Goal: Task Accomplishment & Management: Use online tool/utility

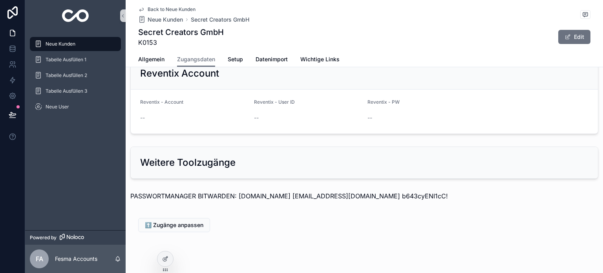
scroll to position [858, 0]
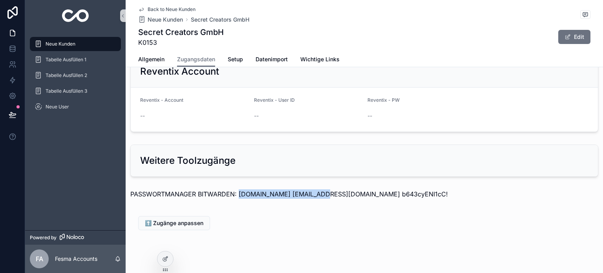
drag, startPoint x: 239, startPoint y: 187, endPoint x: 313, endPoint y: 185, distance: 73.9
click at [313, 189] on p "PASSWORTMANAGER BITWARDEN: [DOMAIN_NAME] [EMAIL_ADDRESS][DOMAIN_NAME] b643cyENI…" at bounding box center [364, 193] width 468 height 9
copy p "[DOMAIN_NAME]"
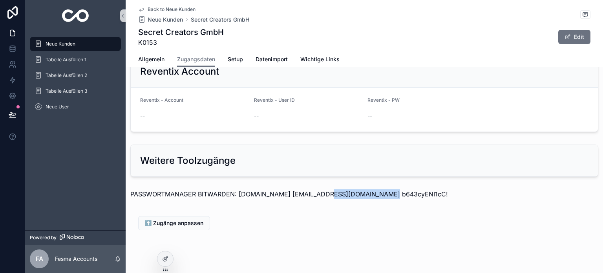
drag, startPoint x: 316, startPoint y: 185, endPoint x: 375, endPoint y: 184, distance: 58.5
click at [375, 189] on p "PASSWORTMANAGER BITWARDEN: [DOMAIN_NAME] [EMAIL_ADDRESS][DOMAIN_NAME] b643cyENI…" at bounding box center [364, 193] width 468 height 9
copy p "[EMAIL_ADDRESS][DOMAIN_NAME]"
drag, startPoint x: 379, startPoint y: 184, endPoint x: 430, endPoint y: 185, distance: 51.5
click at [430, 189] on p "PASSWORTMANAGER BITWARDEN: [DOMAIN_NAME] [EMAIL_ADDRESS][DOMAIN_NAME] b643cyENI…" at bounding box center [364, 193] width 468 height 9
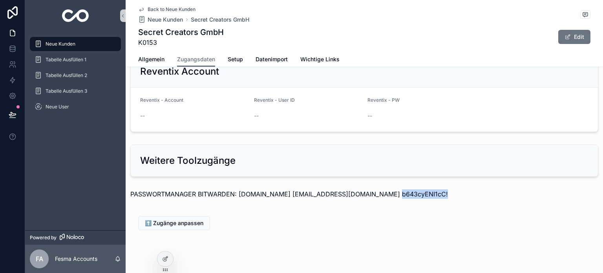
copy p "b643cyENI1cC!"
drag, startPoint x: 317, startPoint y: 183, endPoint x: 375, endPoint y: 191, distance: 58.2
click at [375, 191] on div "PASSWORTMANAGER BITWARDEN: [DOMAIN_NAME] [EMAIL_ADDRESS][DOMAIN_NAME] b643cyENI…" at bounding box center [365, 196] width 478 height 20
copy p "[EMAIL_ADDRESS][DOMAIN_NAME]"
